Goal: Task Accomplishment & Management: Use online tool/utility

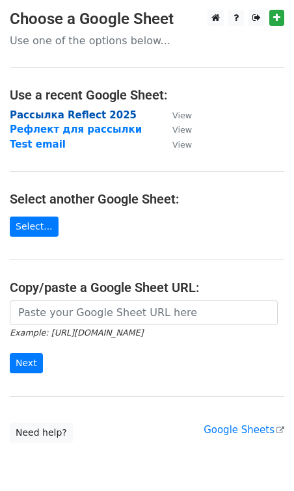
click at [51, 113] on strong "Рассылка Reflect 2025" at bounding box center [73, 115] width 127 height 12
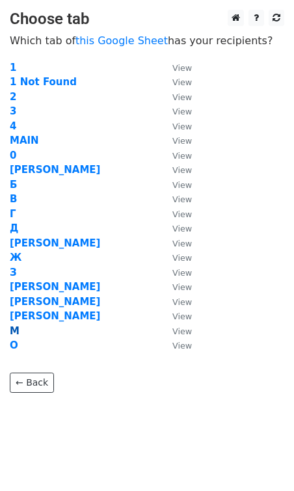
click at [15, 333] on strong "М" at bounding box center [15, 331] width 10 height 12
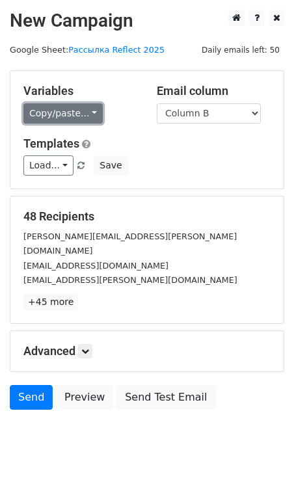
click at [80, 112] on link "Copy/paste..." at bounding box center [62, 113] width 79 height 20
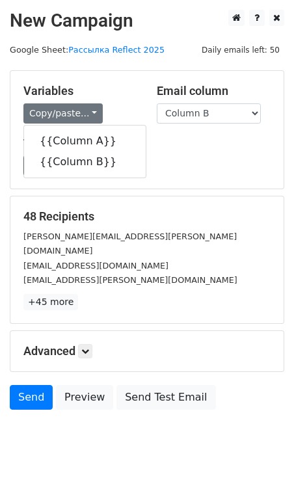
click at [108, 101] on div "Variables Copy/paste... {{Column A}} {{Column B}}" at bounding box center [80, 104] width 133 height 40
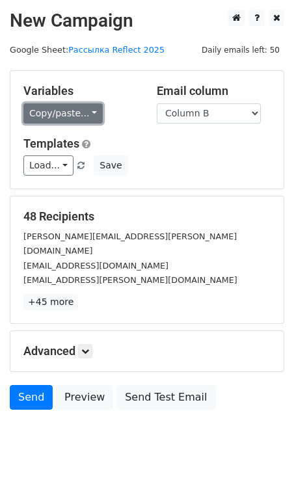
click at [70, 119] on link "Copy/paste..." at bounding box center [62, 113] width 79 height 20
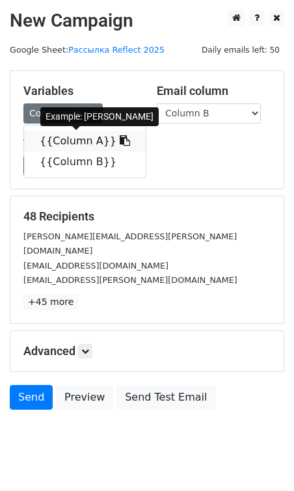
click at [81, 137] on link "{{Column A}}" at bounding box center [85, 141] width 122 height 21
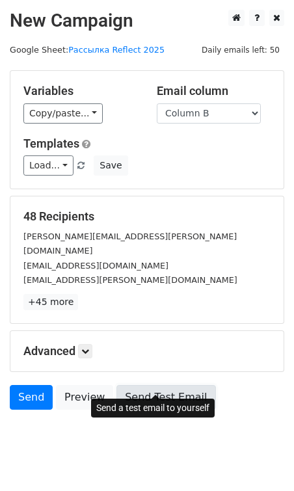
click at [130, 389] on link "Send Test Email" at bounding box center [165, 397] width 99 height 25
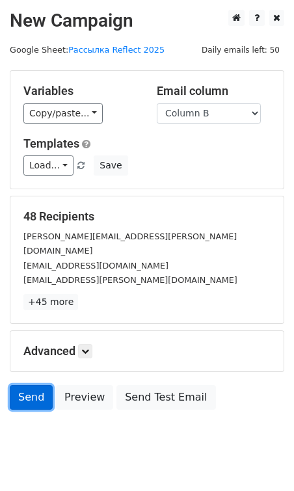
click at [26, 392] on link "Send" at bounding box center [31, 397] width 43 height 25
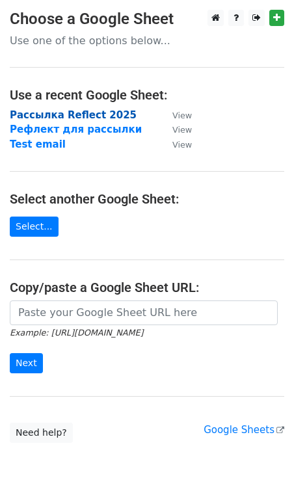
click at [27, 112] on strong "Рассылка Reflect 2025" at bounding box center [73, 115] width 127 height 12
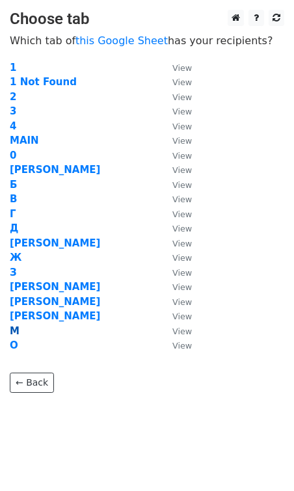
click at [16, 331] on strong "М" at bounding box center [15, 331] width 10 height 12
